Goal: Task Accomplishment & Management: Manage account settings

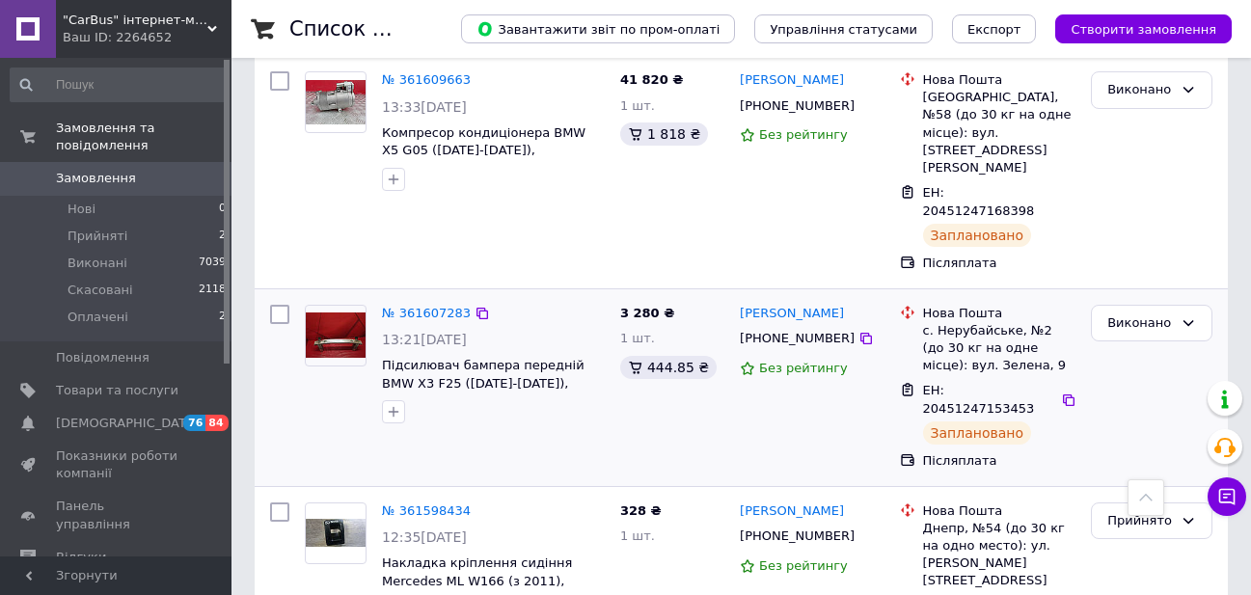
scroll to position [868, 0]
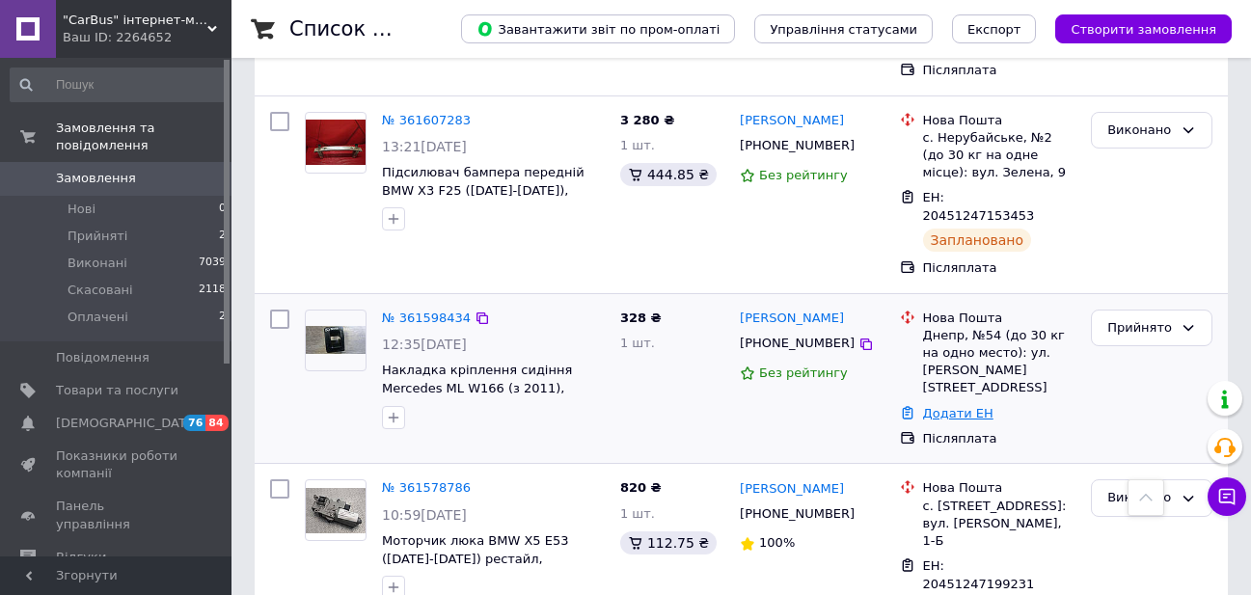
click at [965, 406] on link "Додати ЕН" at bounding box center [958, 413] width 70 height 14
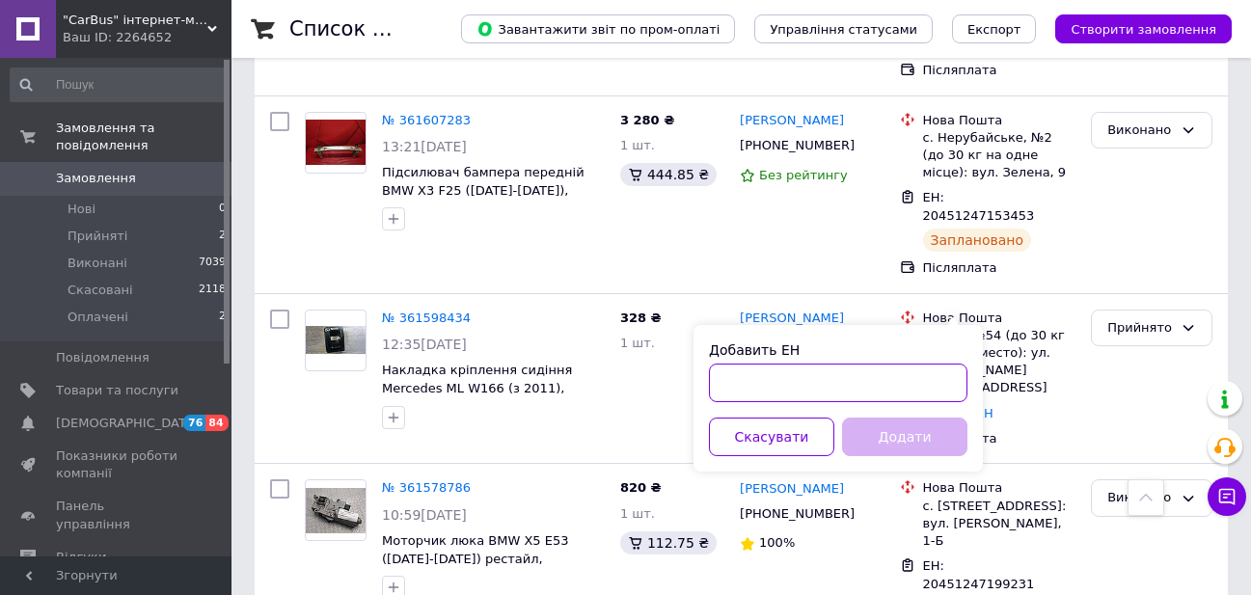
click at [812, 384] on input "Добавить ЕН" at bounding box center [838, 383] width 258 height 39
paste input "20451247347340"
type input "20451247347340"
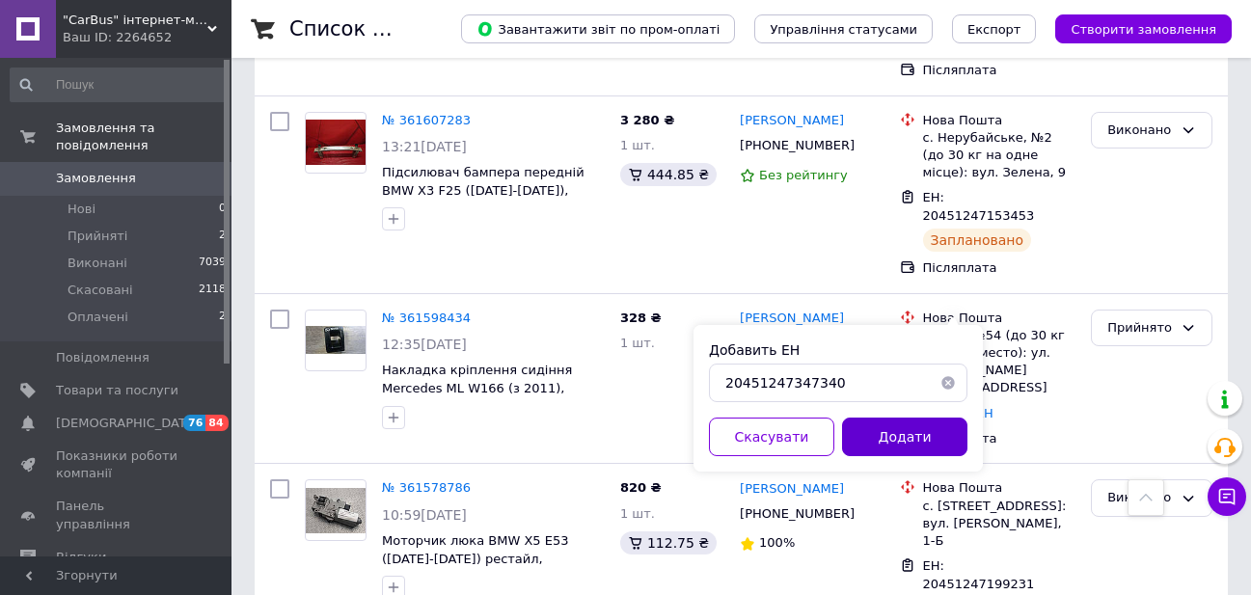
click at [866, 444] on button "Додати" at bounding box center [904, 437] width 125 height 39
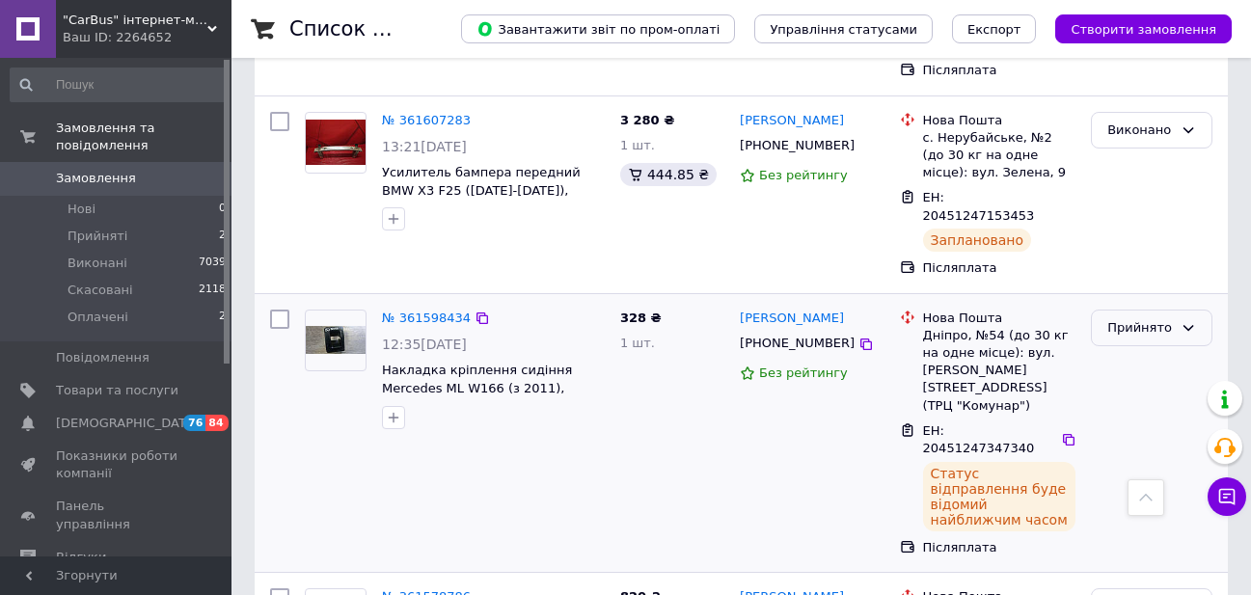
click at [1122, 310] on div "Прийнято" at bounding box center [1152, 329] width 122 height 38
click at [1119, 350] on li "Виконано" at bounding box center [1152, 368] width 120 height 36
click at [95, 228] on span "Прийняті" at bounding box center [98, 236] width 60 height 17
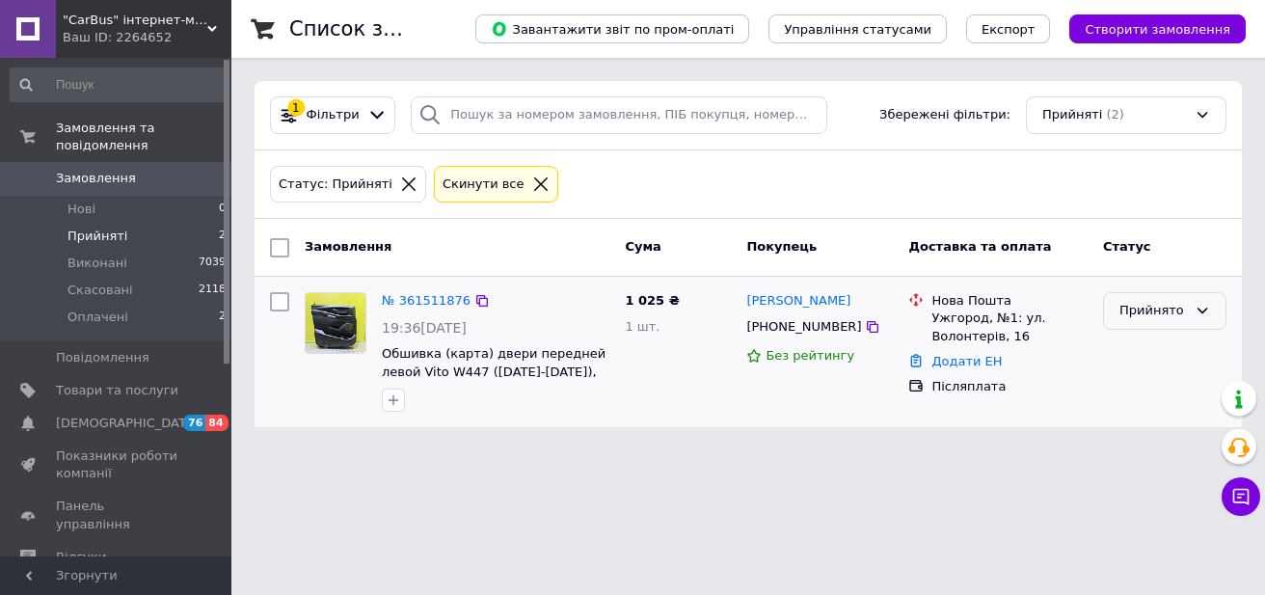
click at [1177, 308] on div "Прийнято" at bounding box center [1154, 311] width 68 height 20
click at [1157, 392] on li "Скасовано" at bounding box center [1165, 386] width 122 height 36
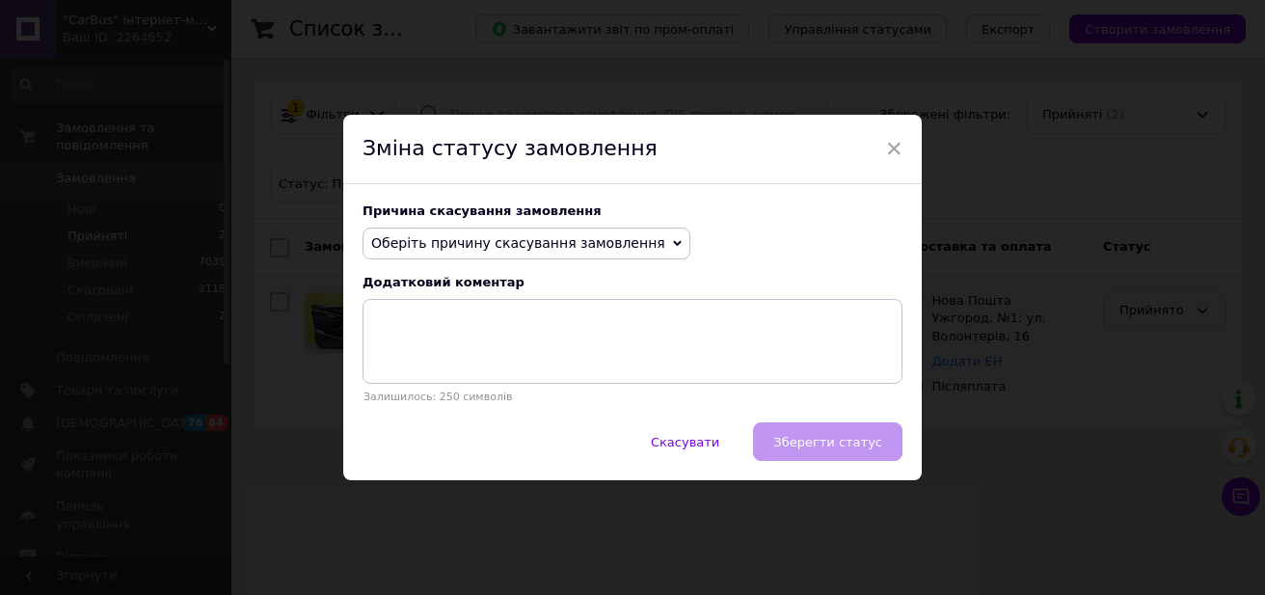
click at [609, 259] on span "Оберіть причину скасування замовлення" at bounding box center [527, 244] width 328 height 33
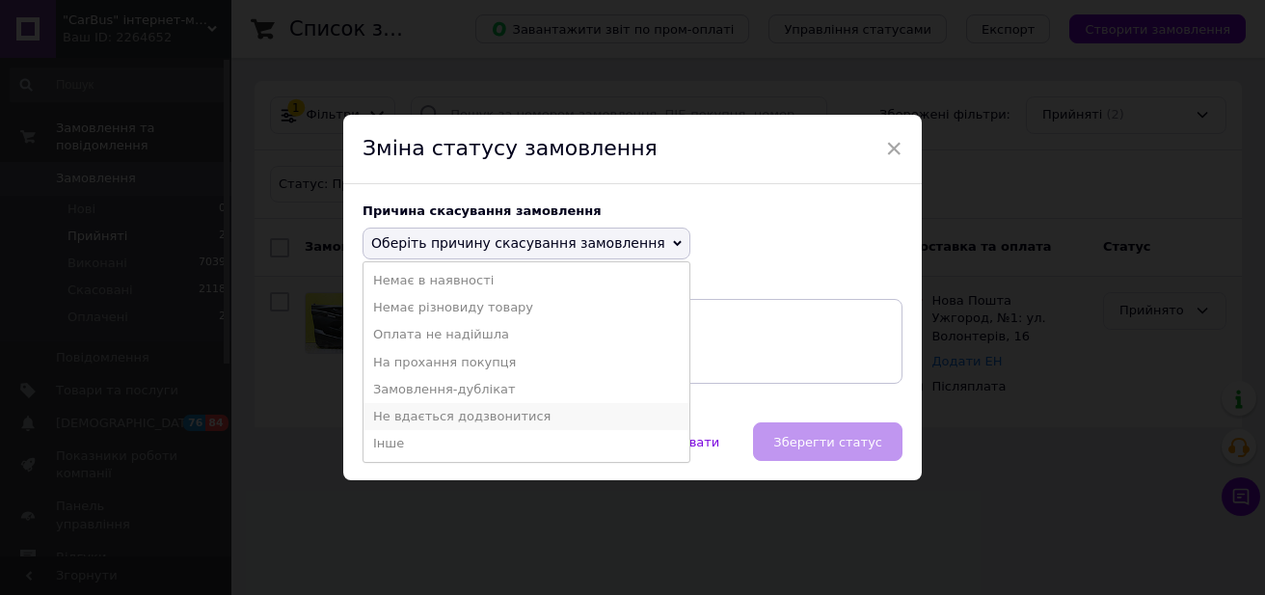
click at [442, 410] on li "Не вдається додзвонитися" at bounding box center [527, 416] width 326 height 27
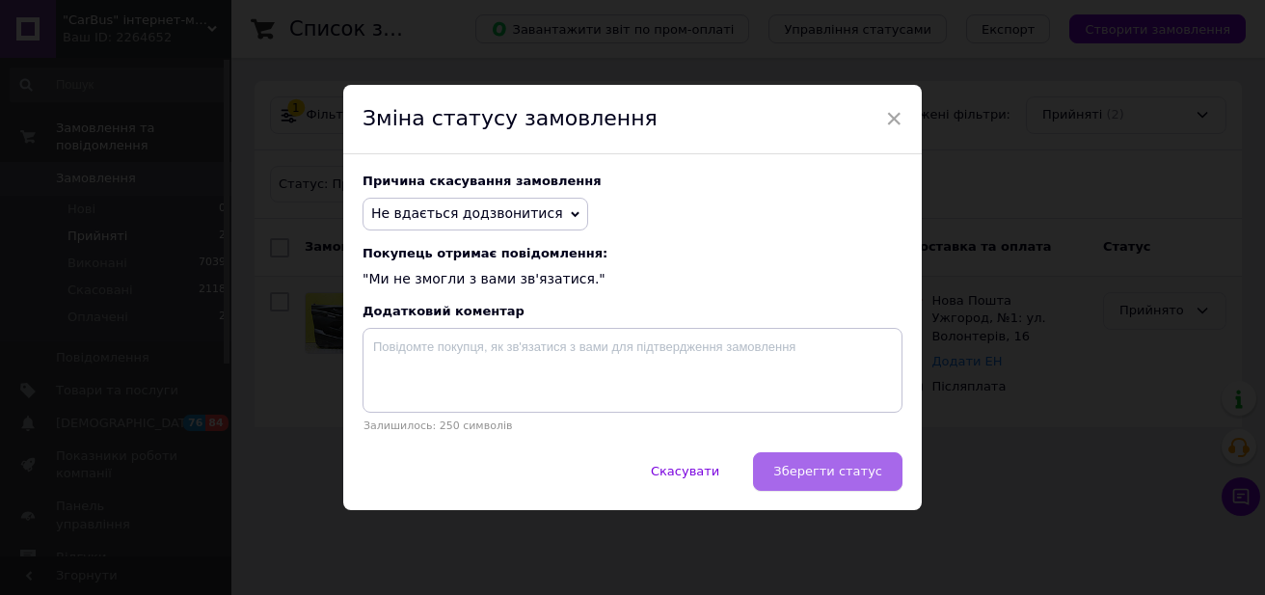
click at [786, 468] on button "Зберегти статус" at bounding box center [827, 471] width 149 height 39
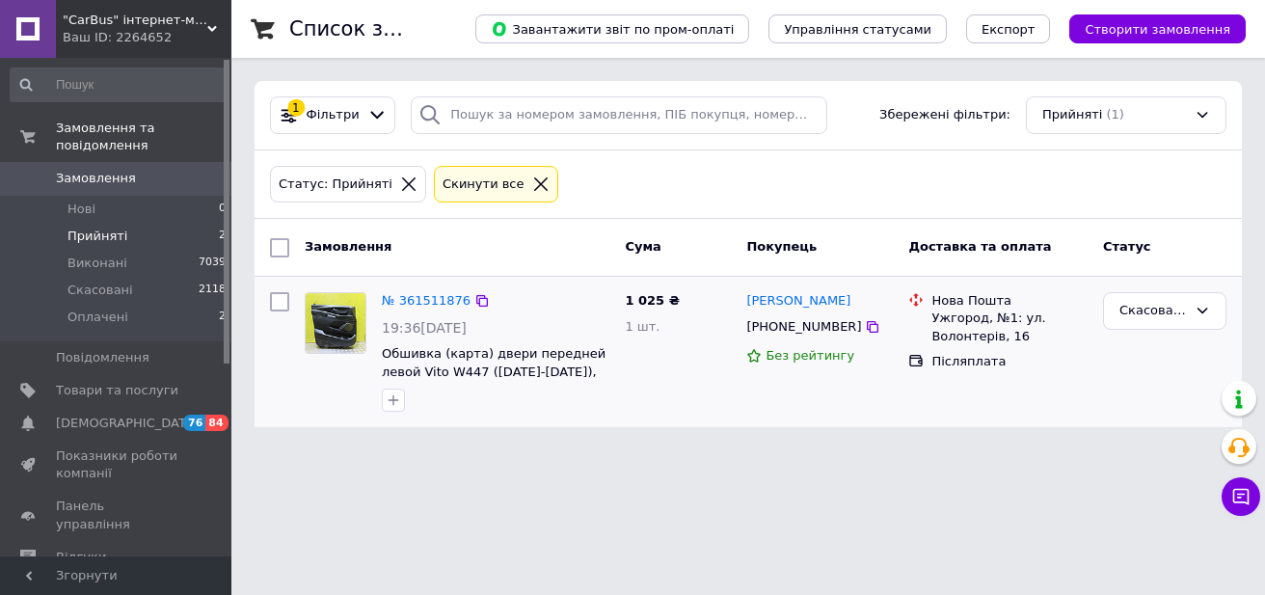
click at [104, 170] on span "Замовлення" at bounding box center [96, 178] width 80 height 17
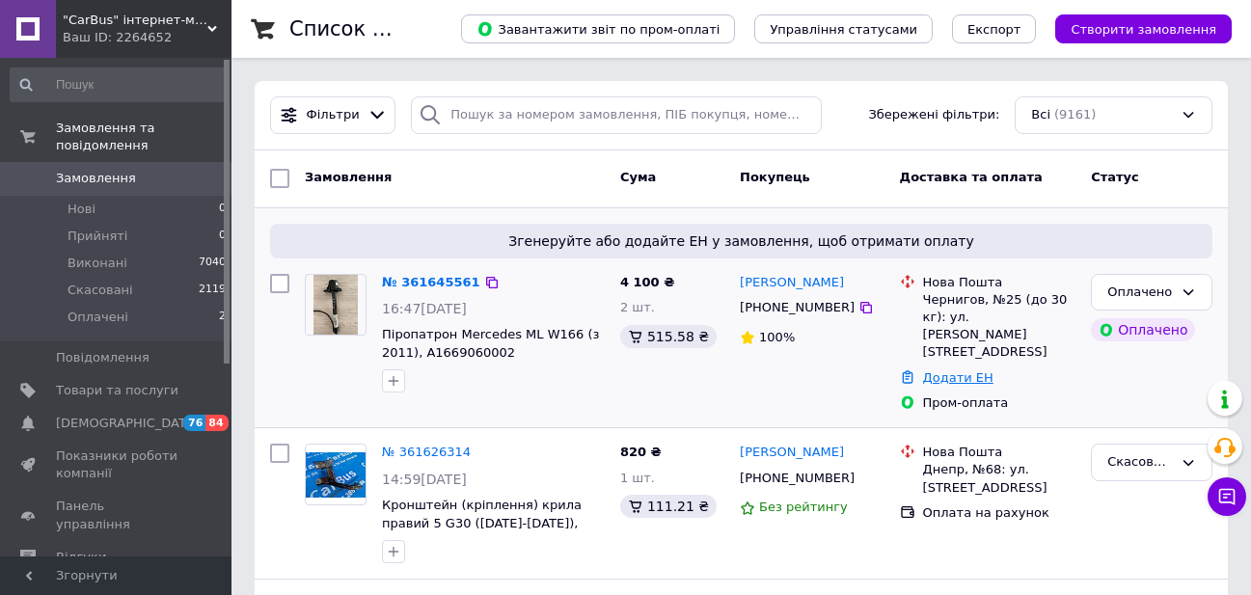
click at [947, 370] on link "Додати ЕН" at bounding box center [958, 377] width 70 height 14
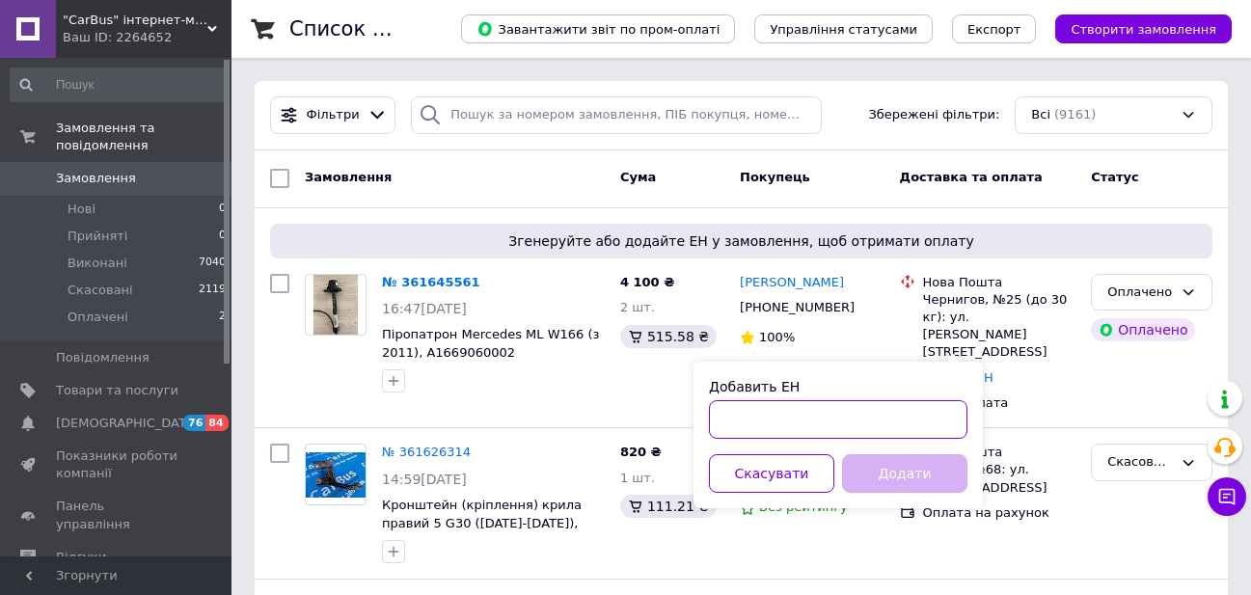
click at [793, 408] on input "Добавить ЕН" at bounding box center [838, 419] width 258 height 39
paste input "20451247411603"
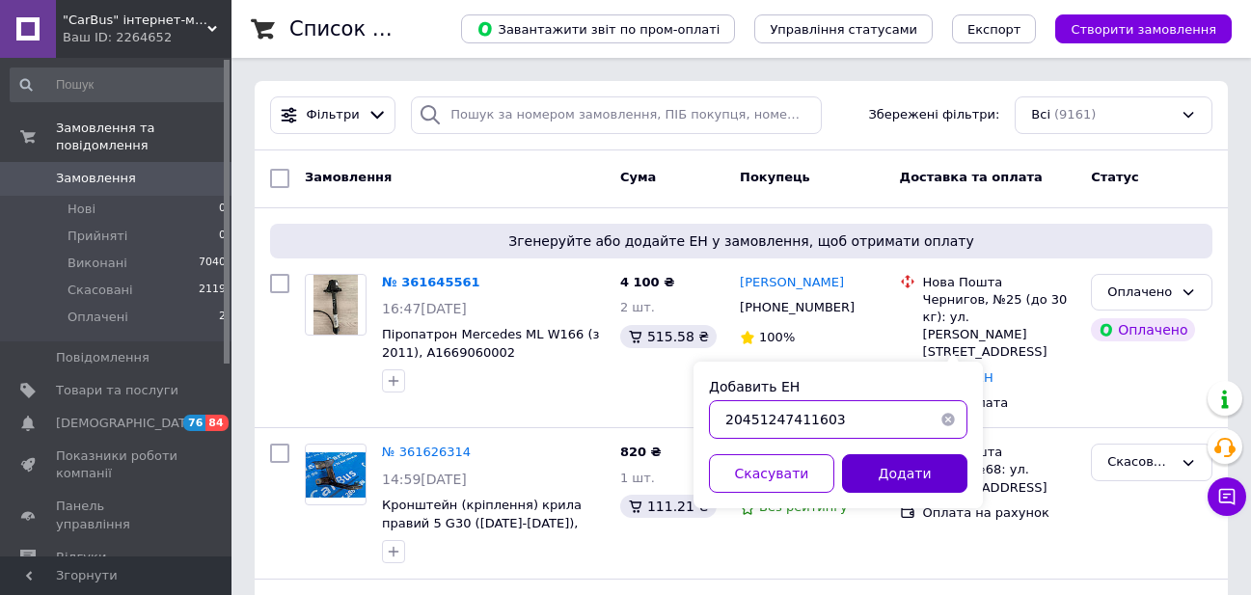
type input "20451247411603"
click at [842, 481] on button "Додати" at bounding box center [904, 473] width 125 height 39
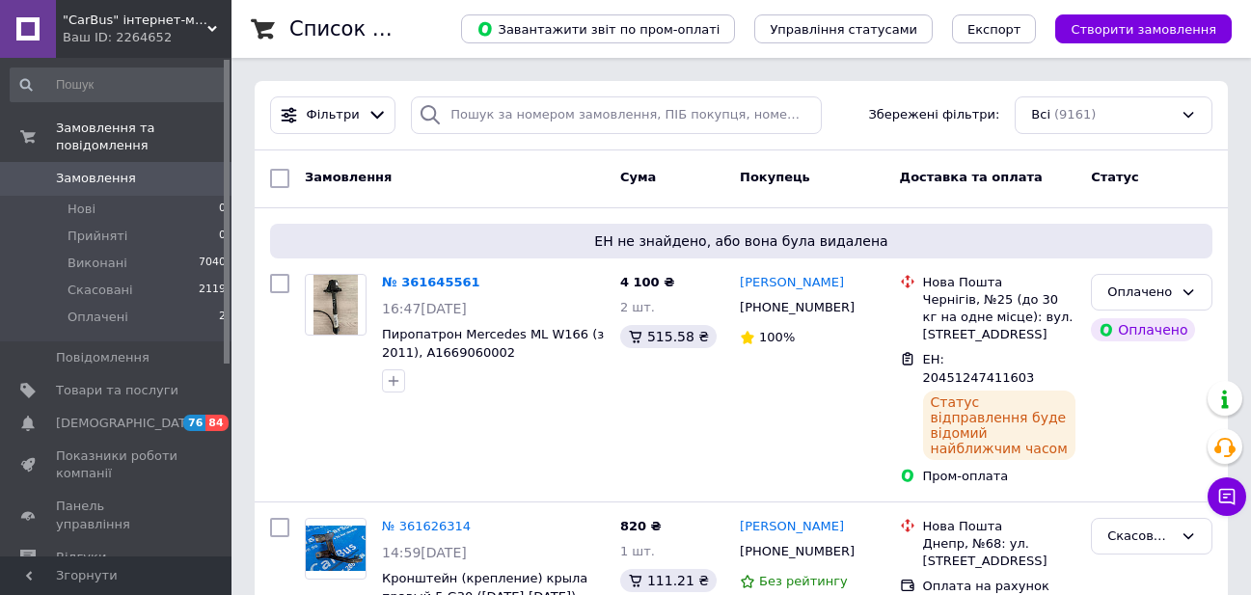
click at [185, 594] on span "Згорнути" at bounding box center [115, 575] width 231 height 39
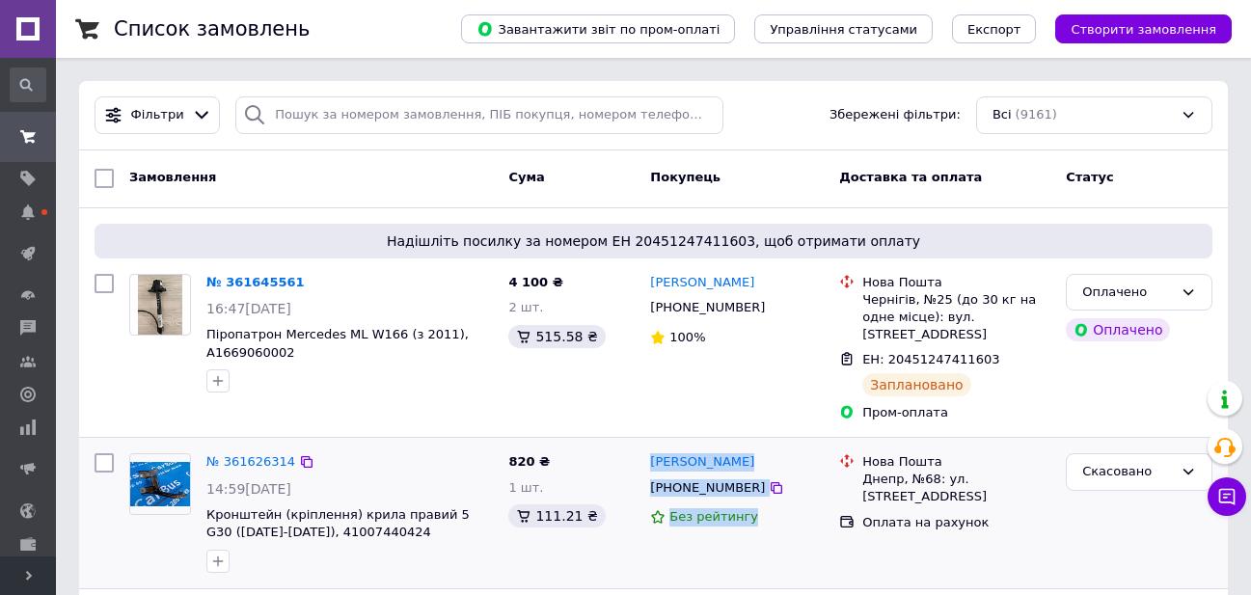
drag, startPoint x: 782, startPoint y: 553, endPoint x: 594, endPoint y: 512, distance: 192.4
click at [594, 512] on div "№ 361626314 14:59[DATE] Кронштейн (кріплення) крила правий 5 G30 ([DATE]-[DATE]…" at bounding box center [653, 513] width 1133 height 135
click at [635, 543] on div "820 ₴ 1 шт. 111.21 ₴" at bounding box center [571, 513] width 142 height 135
